Goal: Book appointment/travel/reservation

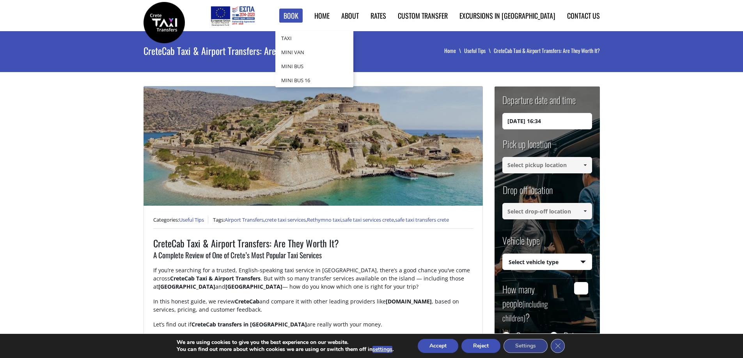
click at [303, 15] on link "Book" at bounding box center [290, 16] width 23 height 14
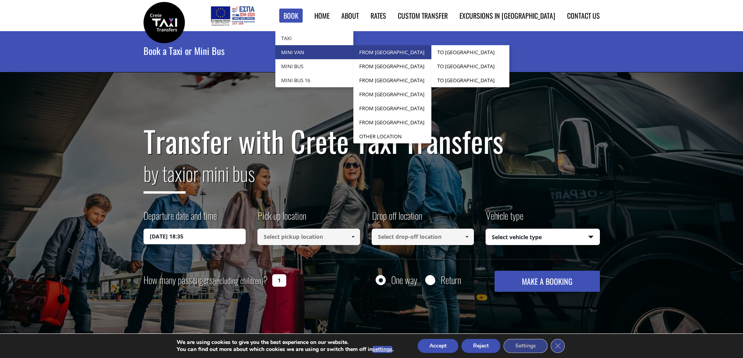
click at [420, 52] on link "from [GEOGRAPHIC_DATA]" at bounding box center [392, 52] width 78 height 14
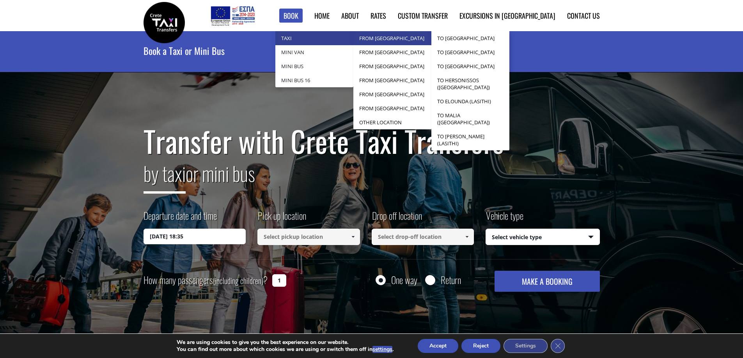
click at [427, 40] on link "from [GEOGRAPHIC_DATA]" at bounding box center [392, 38] width 78 height 14
click at [431, 40] on link "from [GEOGRAPHIC_DATA]" at bounding box center [392, 38] width 78 height 14
click at [425, 39] on link "from [GEOGRAPHIC_DATA]" at bounding box center [392, 38] width 78 height 14
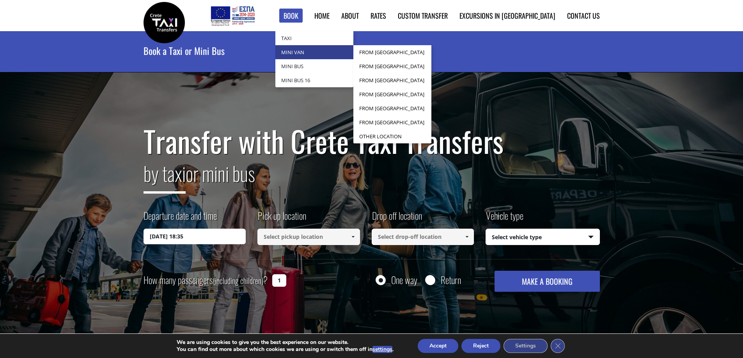
click at [340, 52] on link "Mini Van" at bounding box center [314, 52] width 78 height 14
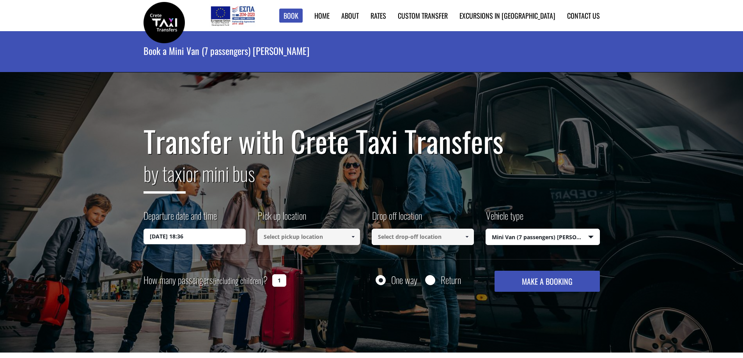
select select "541"
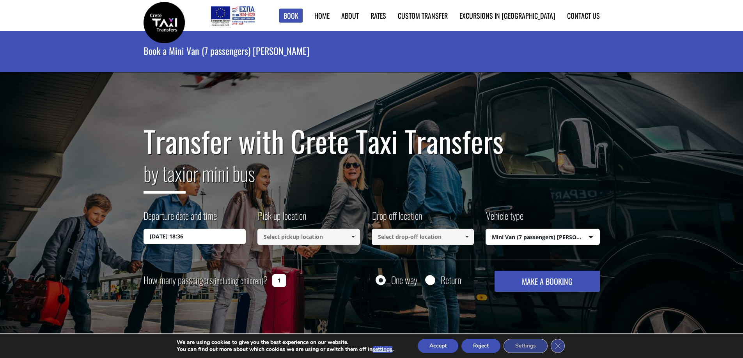
click at [213, 237] on input "08/09/2025 18:36" at bounding box center [194, 237] width 103 height 16
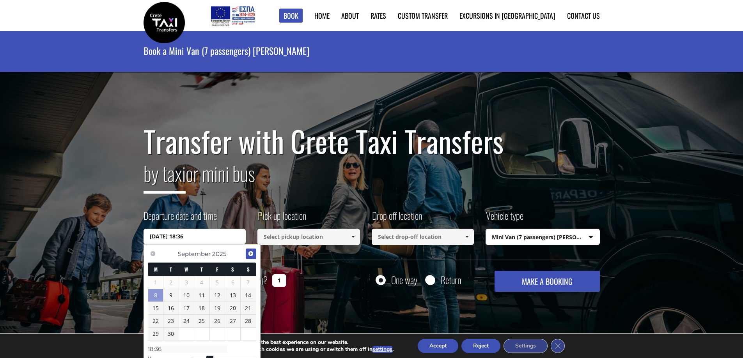
click at [253, 253] on span "Next" at bounding box center [251, 254] width 6 height 6
click at [246, 283] on link "5" at bounding box center [248, 282] width 15 height 12
type input "05/10/2025 00:00"
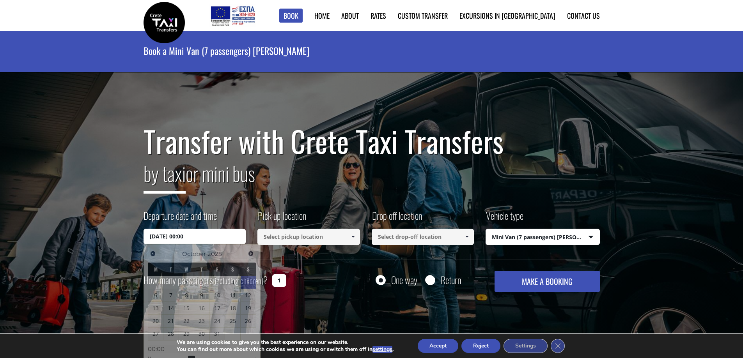
click at [351, 237] on span at bounding box center [353, 237] width 6 height 6
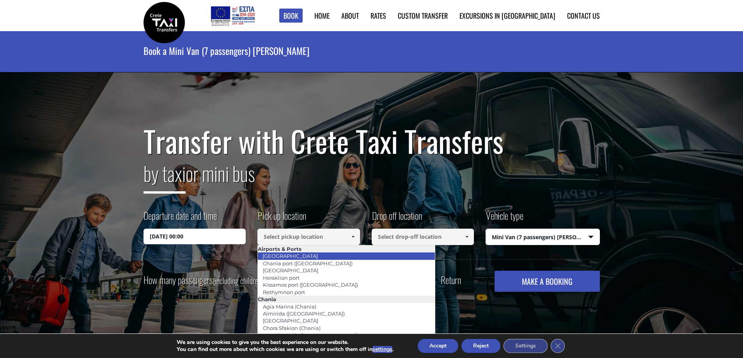
click at [311, 258] on li "Chania airport" at bounding box center [346, 256] width 177 height 7
type input "Chania airport"
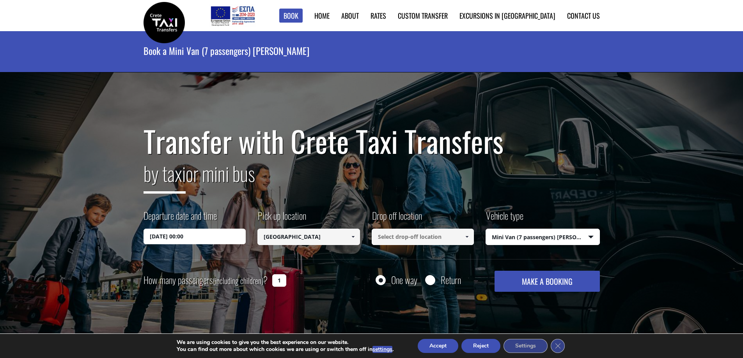
click at [403, 239] on input at bounding box center [423, 237] width 103 height 16
click at [467, 236] on span at bounding box center [467, 237] width 6 height 6
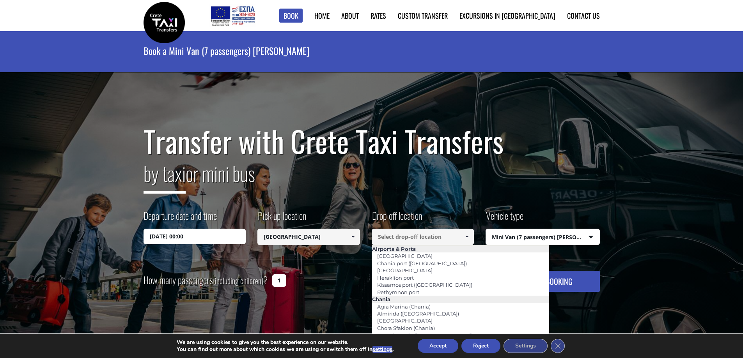
click at [567, 237] on select "Select vehicle type Taxi (4 passengers) Mercedes E Class Mini Van (7 passengers…" at bounding box center [542, 237] width 113 height 16
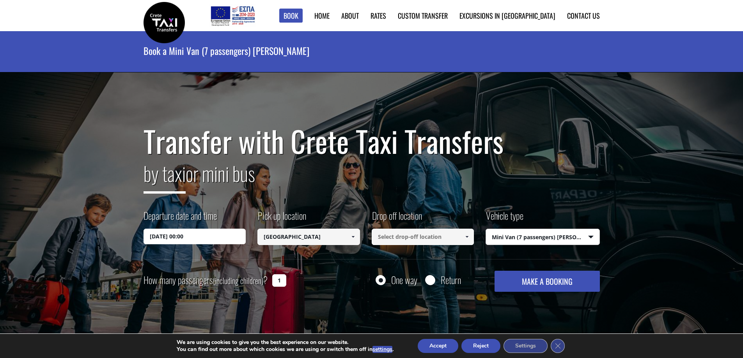
select select "540"
click at [486, 229] on select "Select vehicle type Taxi (4 passengers) Mercedes E Class Mini Van (7 passengers…" at bounding box center [542, 237] width 113 height 16
click at [459, 236] on input at bounding box center [423, 237] width 103 height 16
click at [391, 237] on input at bounding box center [423, 237] width 103 height 16
click at [468, 237] on span at bounding box center [467, 237] width 6 height 6
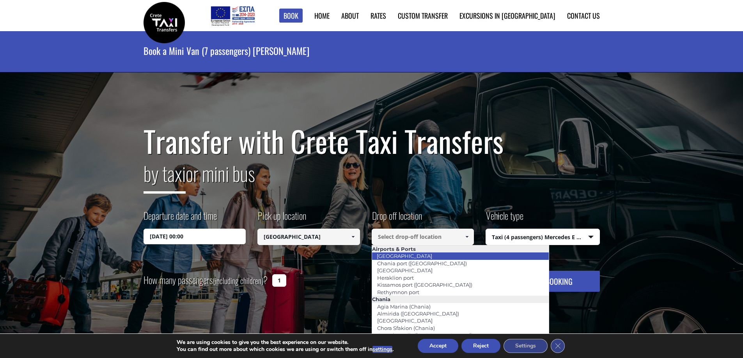
click at [435, 255] on li "Chania airport" at bounding box center [460, 256] width 177 height 7
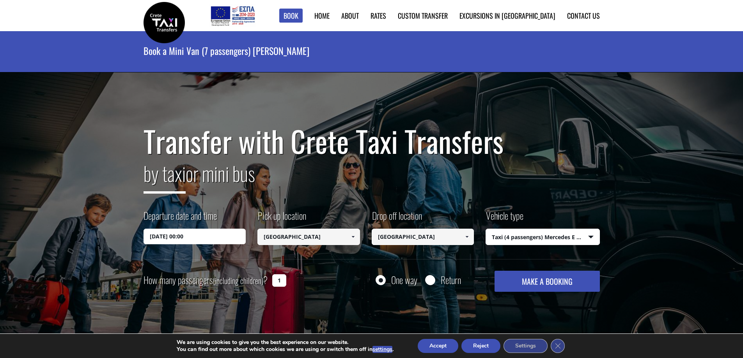
click at [466, 237] on span at bounding box center [467, 237] width 6 height 6
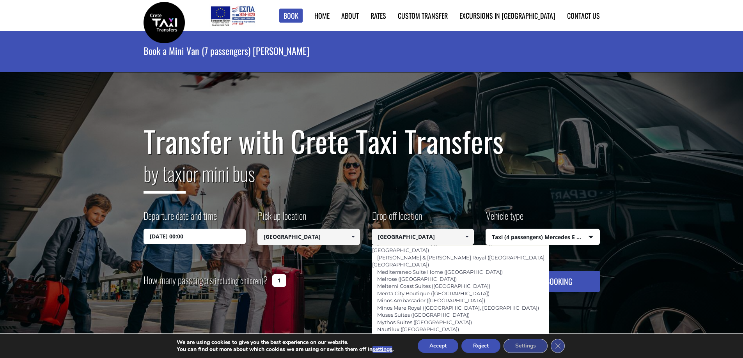
click at [677, 249] on div "Transfer with Crete Taxi Transfers by taxi or mini bus Departure date and time …" at bounding box center [371, 213] width 743 height 281
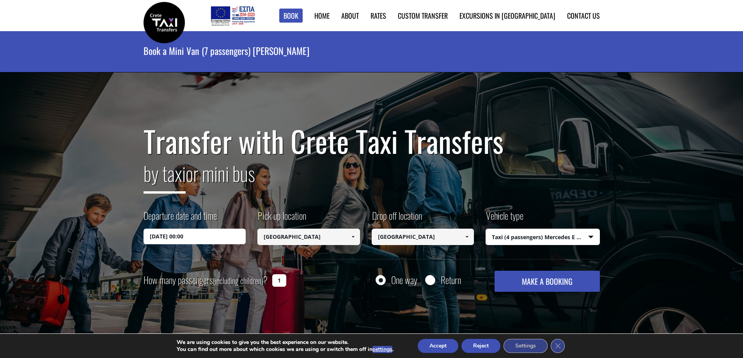
click at [312, 236] on input "Chania airport" at bounding box center [308, 237] width 103 height 16
click at [395, 237] on input "Chania airport" at bounding box center [423, 237] width 103 height 16
click at [467, 237] on span at bounding box center [467, 237] width 6 height 6
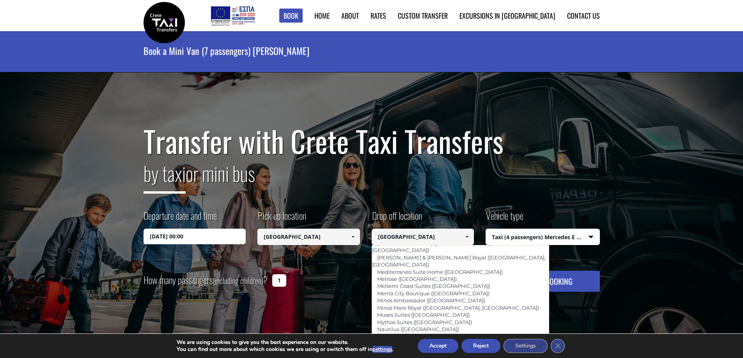
scroll to position [1725, 0]
click at [422, 239] on input "Chania airport" at bounding box center [423, 237] width 103 height 16
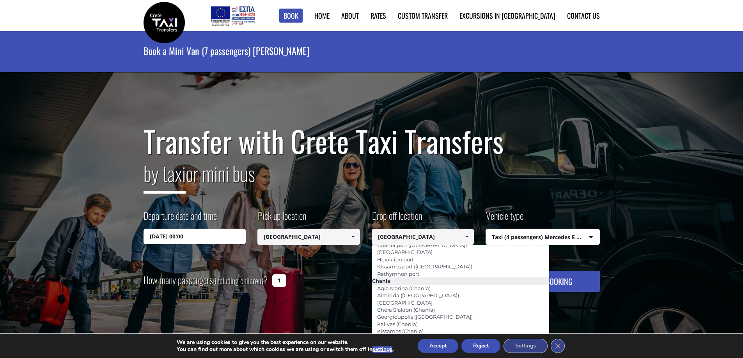
scroll to position [0, 0]
click at [446, 238] on input "Chania airport" at bounding box center [423, 237] width 103 height 16
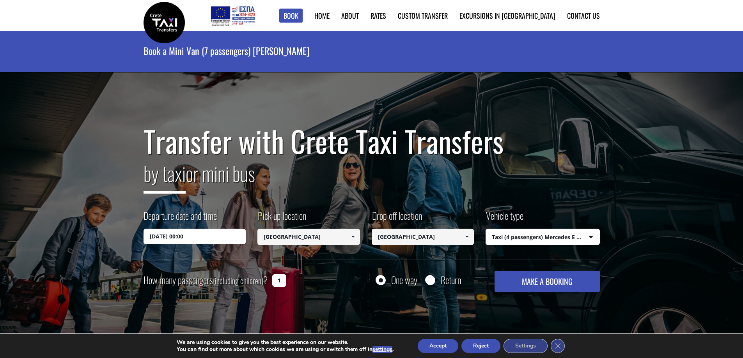
click at [678, 276] on div "Transfer with Crete Taxi Transfers by taxi or mini bus Departure date and time …" at bounding box center [371, 213] width 743 height 281
click at [466, 235] on span at bounding box center [467, 237] width 6 height 6
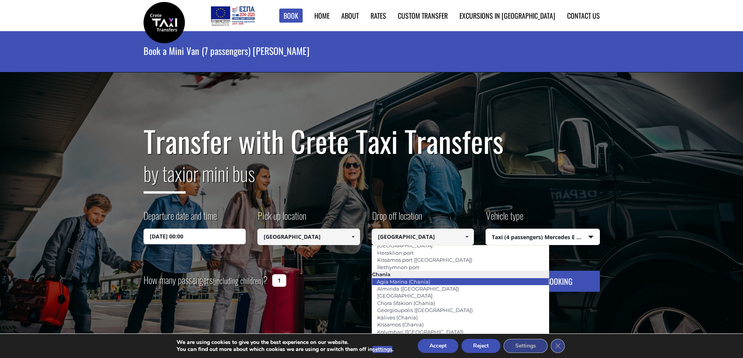
scroll to position [39, 0]
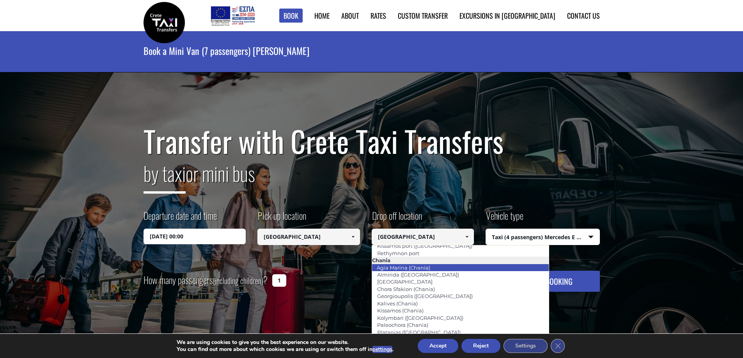
click at [398, 267] on link "Agia Marina (Chania)" at bounding box center [404, 267] width 64 height 11
type input "Agia Marina (Chania)"
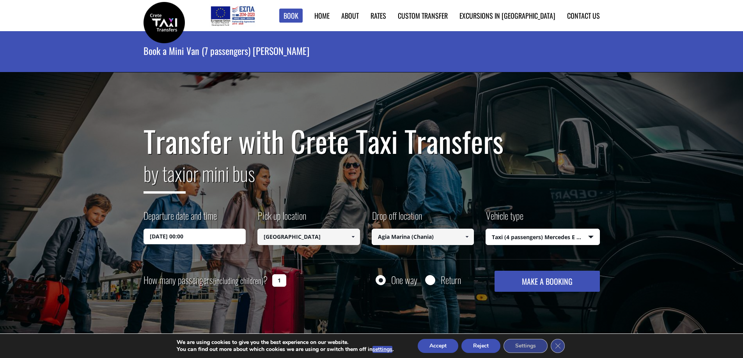
click at [279, 281] on input "1" at bounding box center [279, 280] width 14 height 12
type input "4"
click at [544, 282] on button "MAKE A BOOKING" at bounding box center [546, 281] width 105 height 21
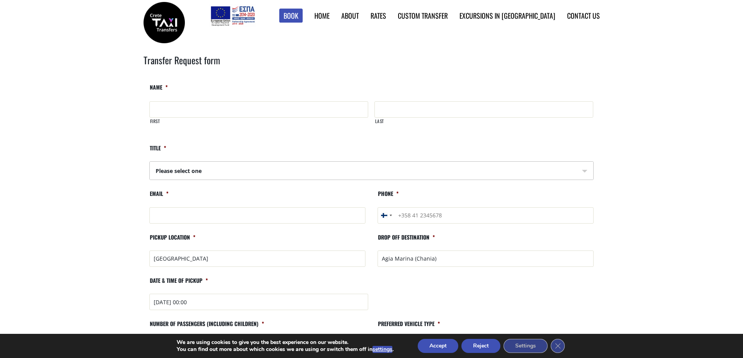
click at [584, 170] on select "Please select one Mr Mrs" at bounding box center [371, 171] width 443 height 19
select select "Mr"
click at [150, 162] on select "Please select one Mr Mrs" at bounding box center [371, 171] width 443 height 19
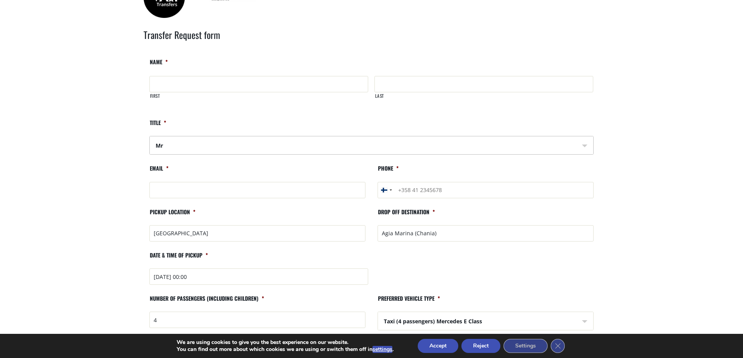
scroll to position [39, 0]
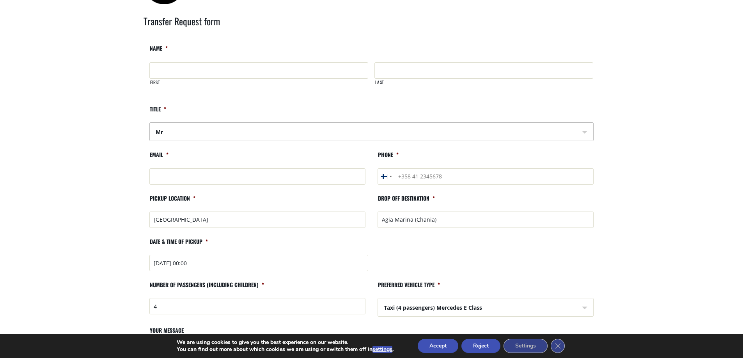
click at [199, 262] on input "[DATE] 00:00" at bounding box center [258, 263] width 219 height 16
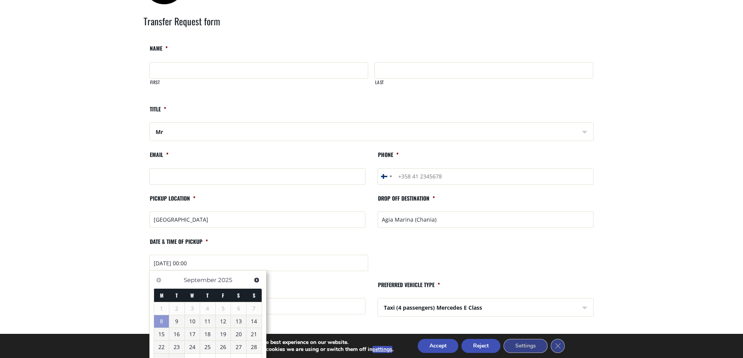
scroll to position [78, 0]
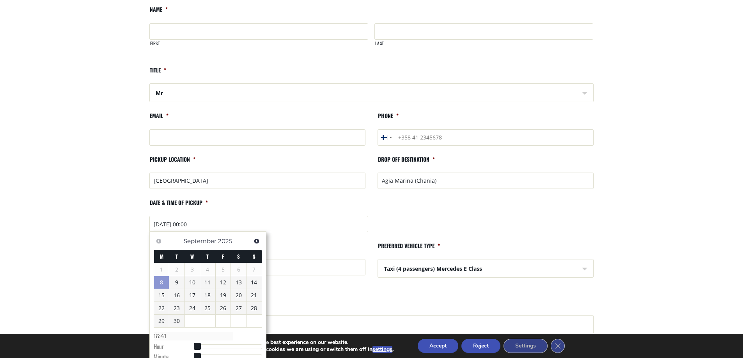
click at [305, 249] on li "Number of passengers (including children) * 4" at bounding box center [257, 261] width 228 height 37
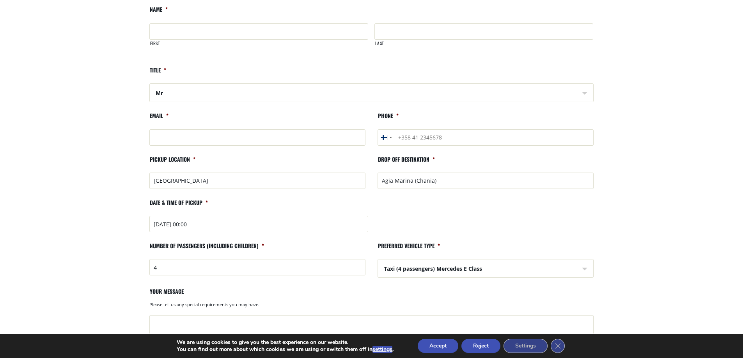
click at [584, 269] on select "Taxi (4 passengers) Mercedes E Class Mini Van (8 passengers) Mercedes Vito Mini…" at bounding box center [485, 269] width 215 height 19
click at [378, 260] on select "Taxi (4 passengers) Mercedes E Class Mini Van (8 passengers) Mercedes Vito Mini…" at bounding box center [485, 269] width 215 height 19
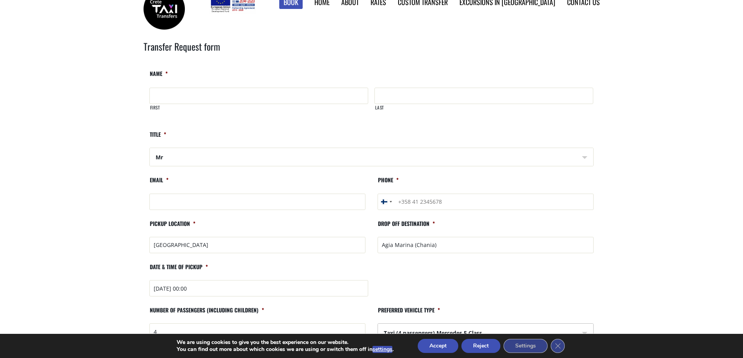
scroll to position [0, 0]
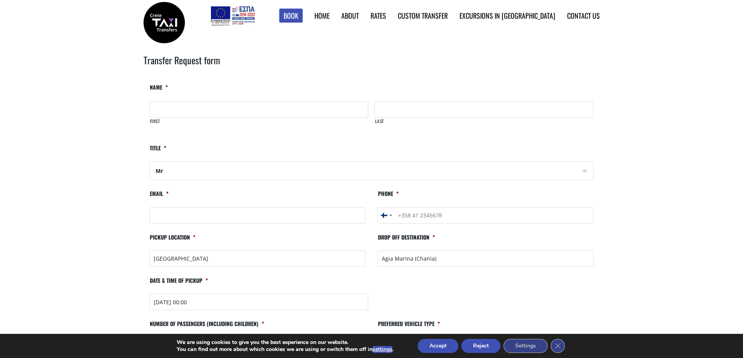
click at [453, 213] on input "Phone *" at bounding box center [485, 215] width 216 height 16
type input "+358405108199"
type input "Anders"
type input "Kjellman"
type input "anders.kjellman@ha.ax"
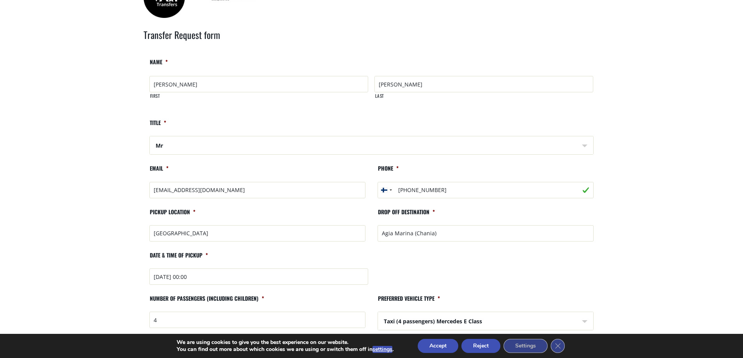
scroll to position [39, 0]
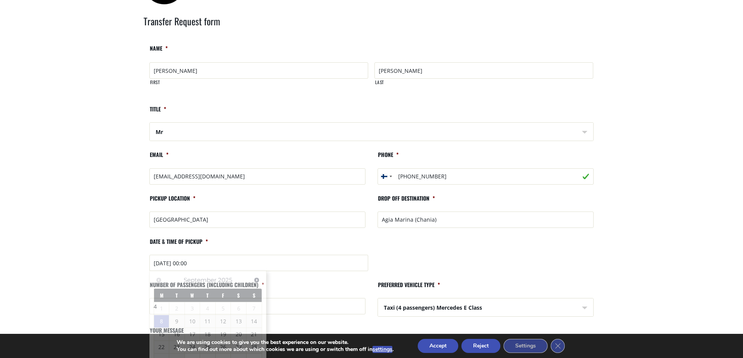
click at [215, 260] on input "2025-10-05 00:00" at bounding box center [258, 263] width 219 height 16
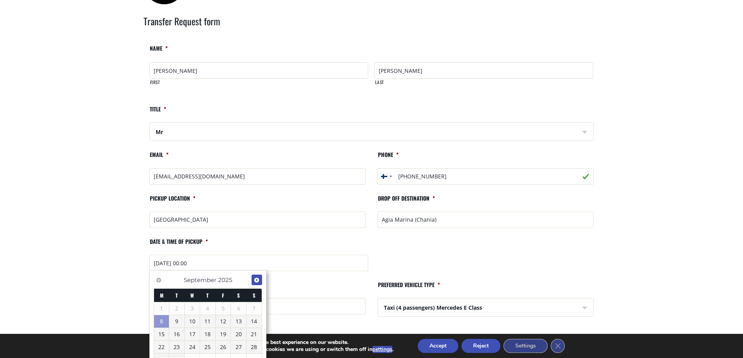
click at [256, 281] on span "Next" at bounding box center [256, 280] width 6 height 6
click at [252, 306] on link "5" at bounding box center [253, 309] width 15 height 12
type input "05/10/2025 00:10"
click at [238, 245] on li "Date & time of pickup * 05/10/2025 00:10" at bounding box center [371, 256] width 456 height 37
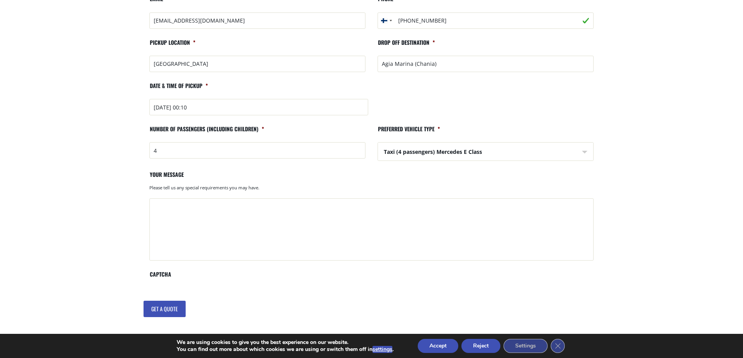
scroll to position [156, 0]
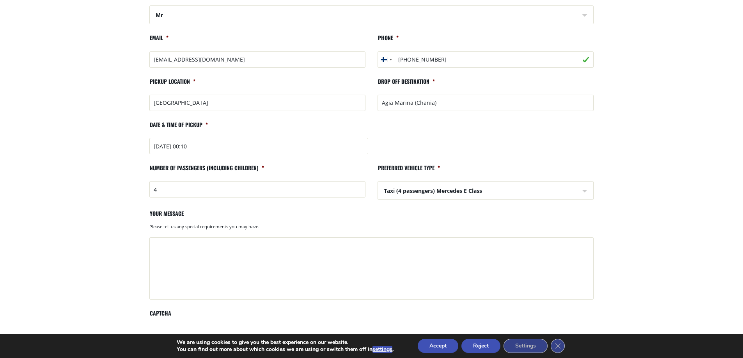
click at [445, 100] on input "Agia Marina (Chania)" at bounding box center [485, 103] width 216 height 16
click at [165, 248] on textarea "Your message" at bounding box center [371, 268] width 444 height 62
type textarea "T"
drag, startPoint x: 215, startPoint y: 245, endPoint x: 220, endPoint y: 241, distance: 6.9
click at [216, 245] on textarea "We are 4 adults going to Bella Vista Village" at bounding box center [371, 268] width 444 height 62
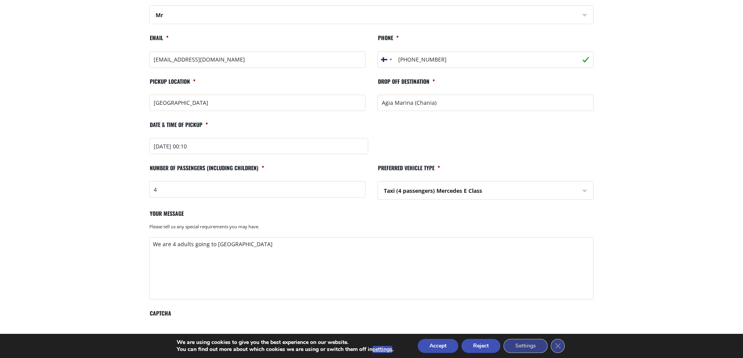
click at [280, 244] on textarea "We are 4 adults going to Hotel Bella Vista Village" at bounding box center [371, 268] width 444 height 62
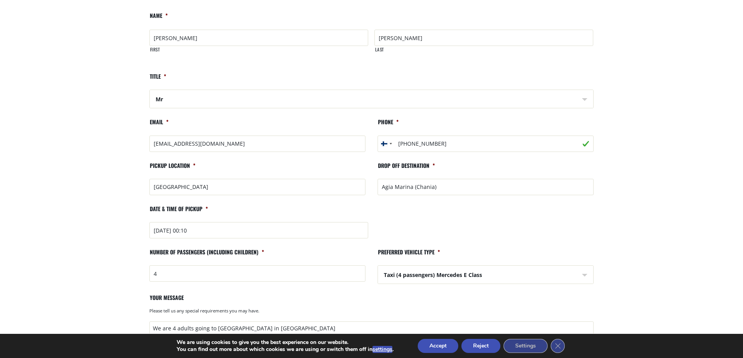
scroll to position [117, 0]
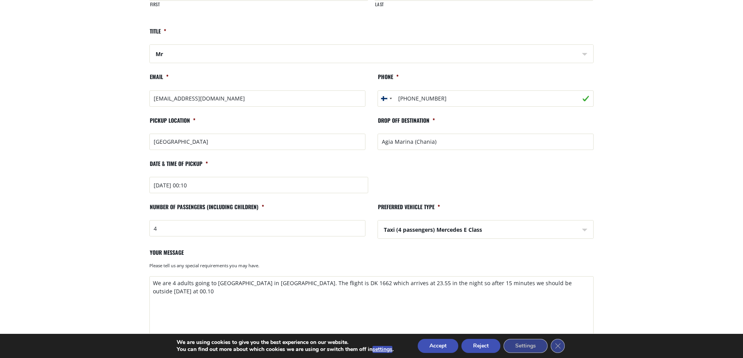
click at [561, 282] on textarea "We are 4 adults going to Hotel Bella Vista Village in Agia Marina. The flight i…" at bounding box center [371, 307] width 444 height 62
click at [202, 292] on textarea "We are 4 adults going to Hotel Bella Vista Village in Agia Marina. The flight i…" at bounding box center [371, 307] width 444 height 62
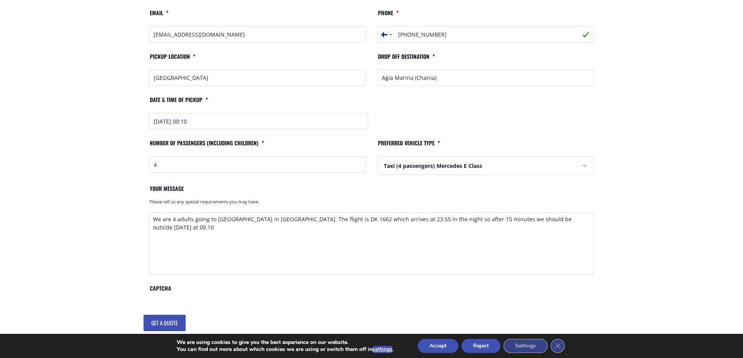
scroll to position [195, 0]
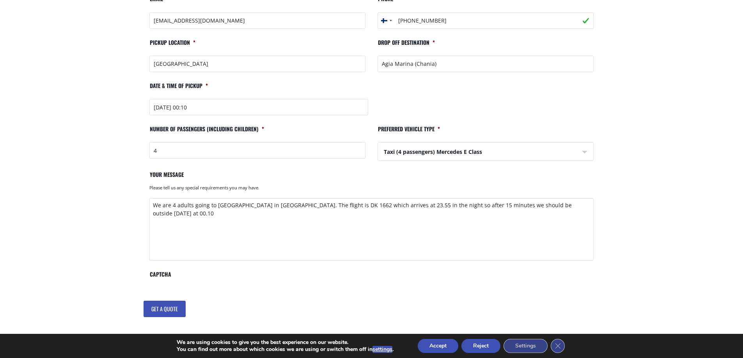
type textarea "We are 4 adults going to Hotel Bella Vista Village in Agia Marina. The flight i…"
click at [161, 310] on input "Get a quote" at bounding box center [164, 309] width 42 height 16
